Goal: Task Accomplishment & Management: Use online tool/utility

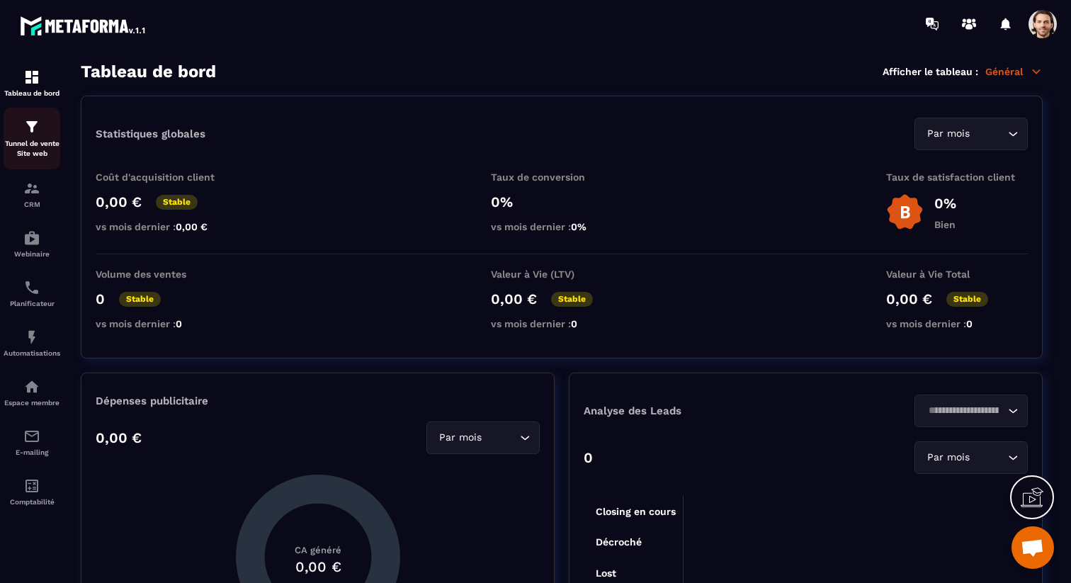
click at [38, 144] on p "Tunnel de vente Site web" at bounding box center [32, 149] width 57 height 20
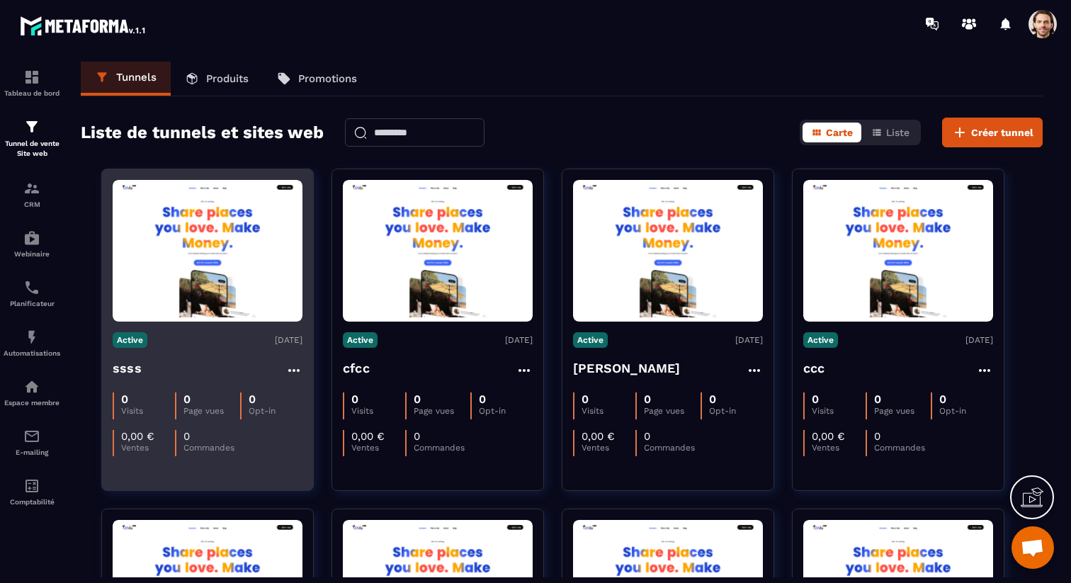
click at [129, 362] on h4 "ssss" at bounding box center [127, 369] width 29 height 20
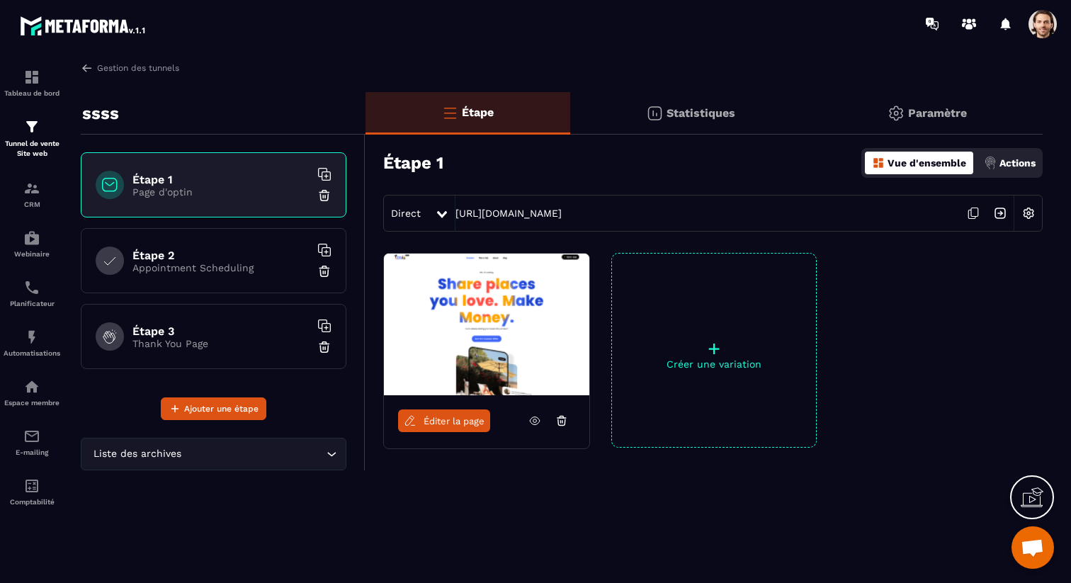
click at [468, 420] on span "Éditer la page" at bounding box center [454, 421] width 61 height 11
